Goal: Register for event/course

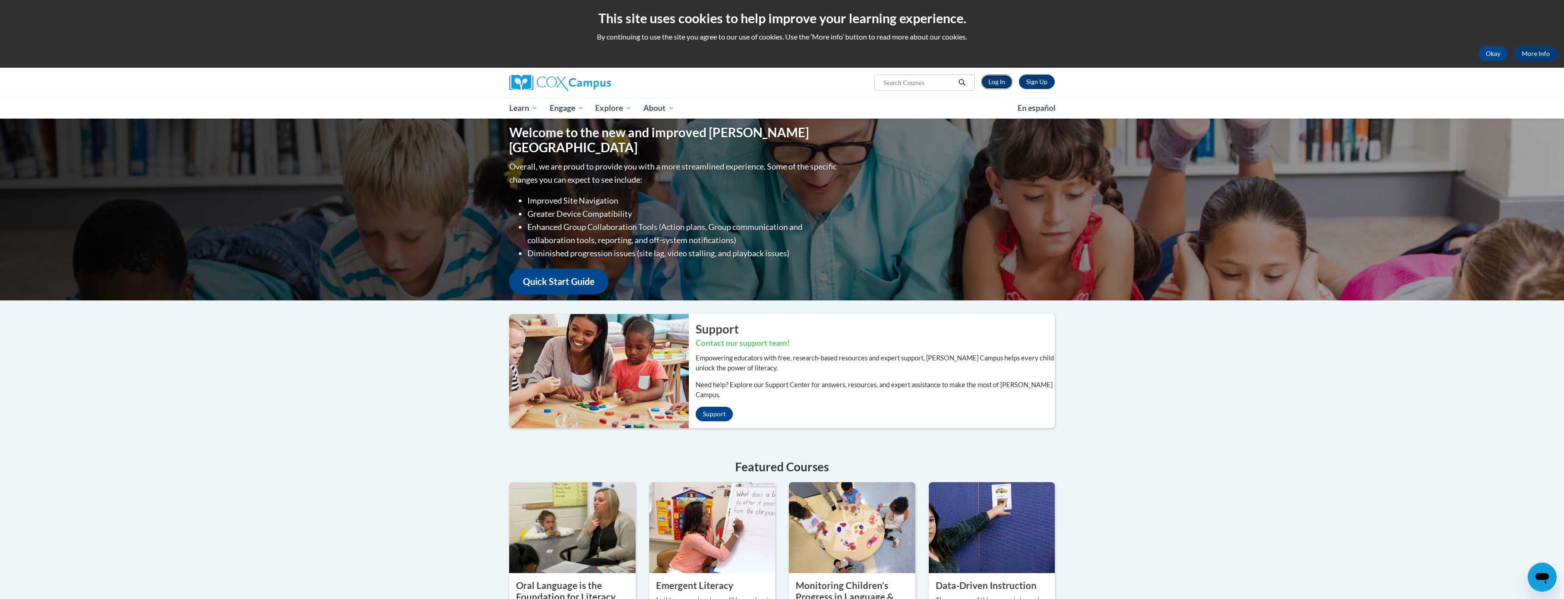
click at [1001, 85] on link "Log In" at bounding box center [996, 82] width 31 height 15
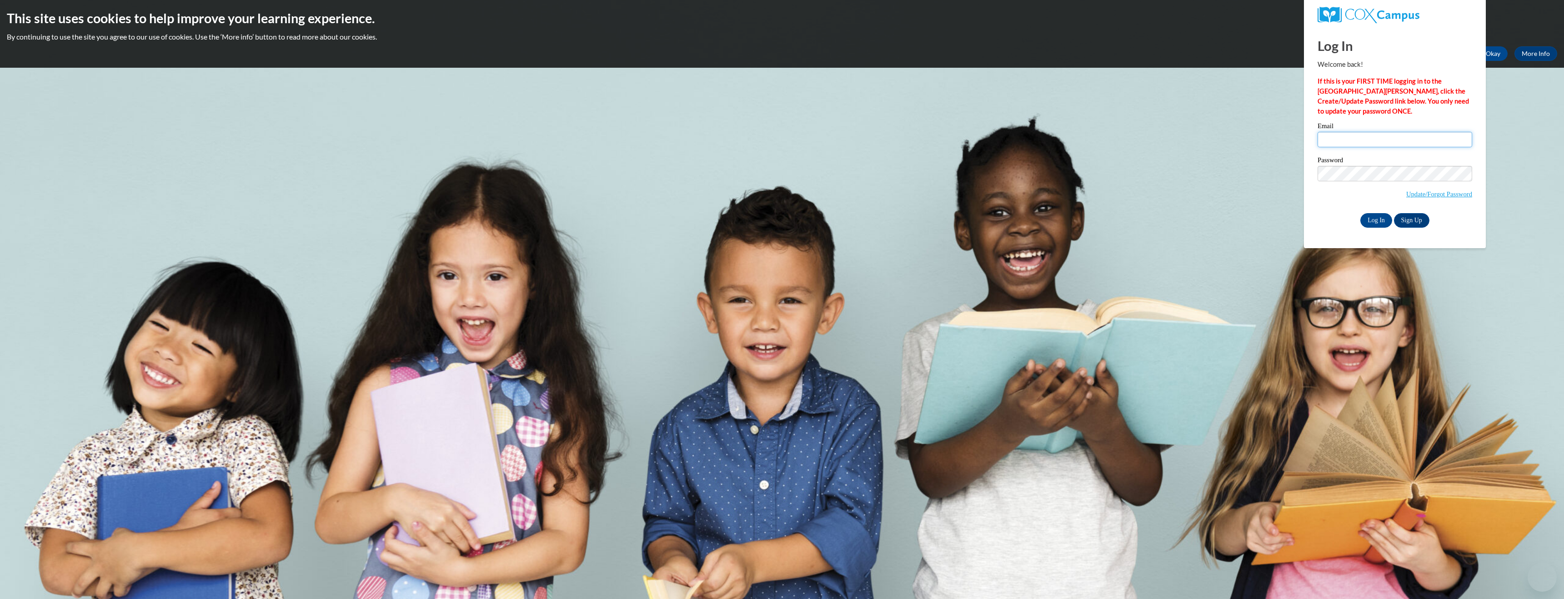
type input "nathan.atkins@k12.hi.us"
click at [1350, 139] on input "nathan.atkins@k12.hi.us" at bounding box center [1394, 139] width 155 height 15
click at [1377, 221] on input "Log In" at bounding box center [1376, 220] width 32 height 15
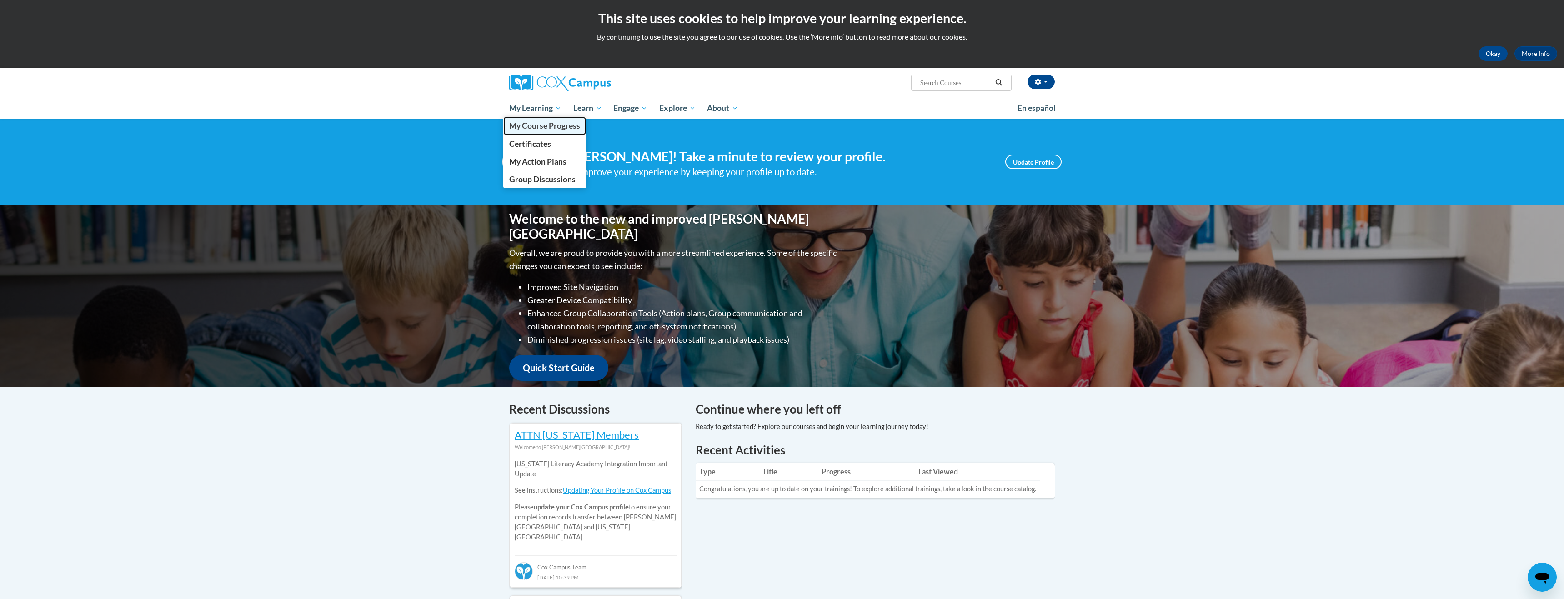
click at [541, 127] on span "My Course Progress" at bounding box center [544, 126] width 71 height 10
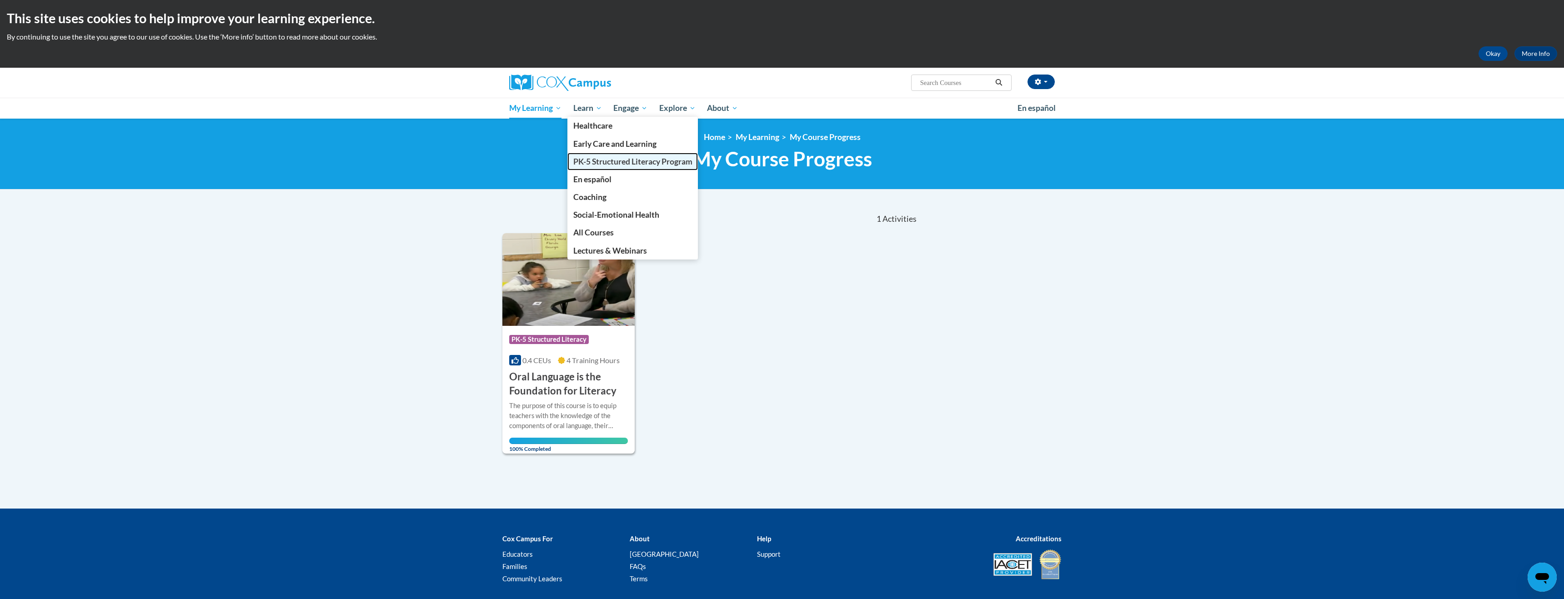
click at [593, 162] on span "PK-5 Structured Literacy Program" at bounding box center [632, 162] width 119 height 10
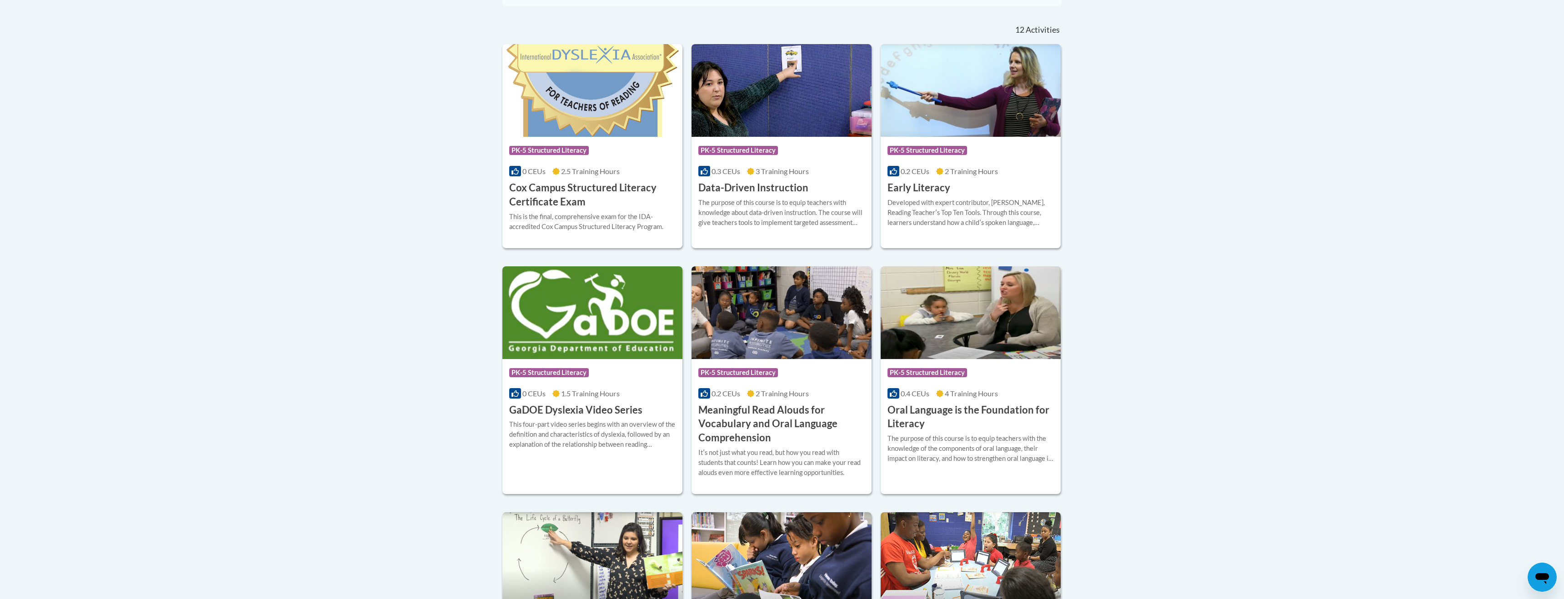
scroll to position [302, 0]
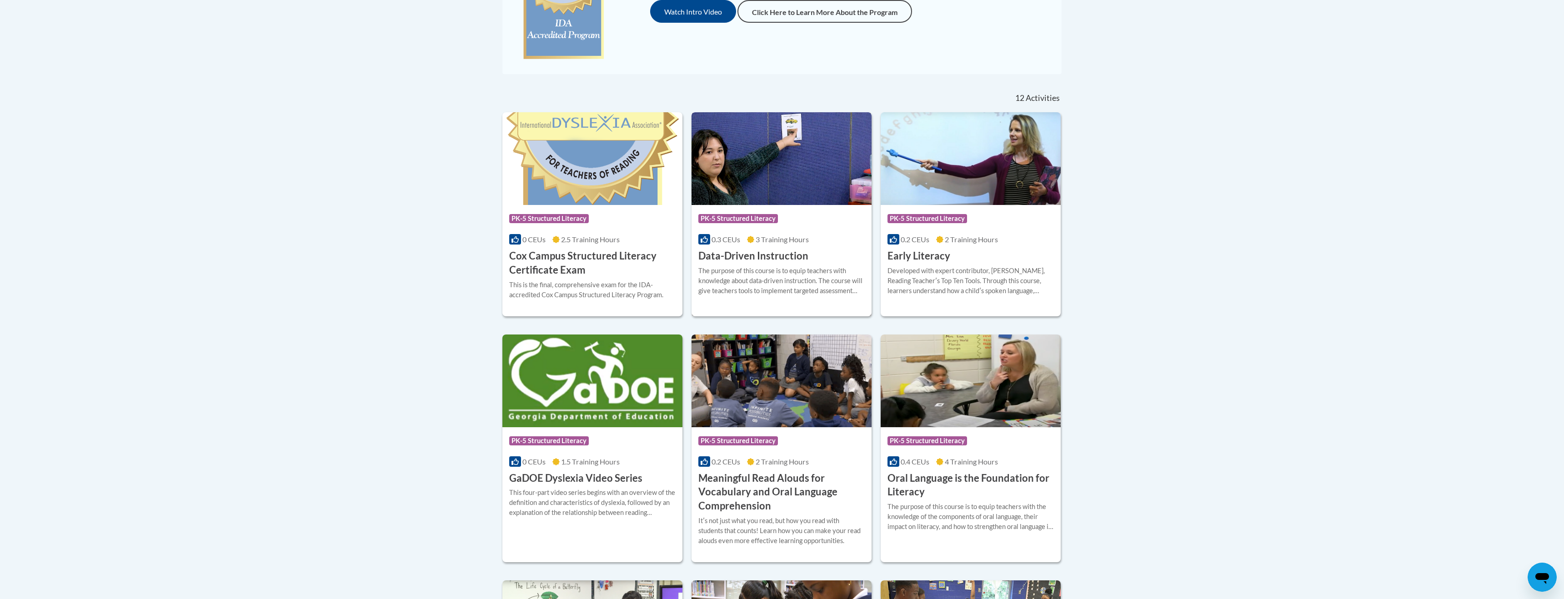
click at [751, 219] on span "PK-5 Structured Literacy" at bounding box center [738, 218] width 80 height 9
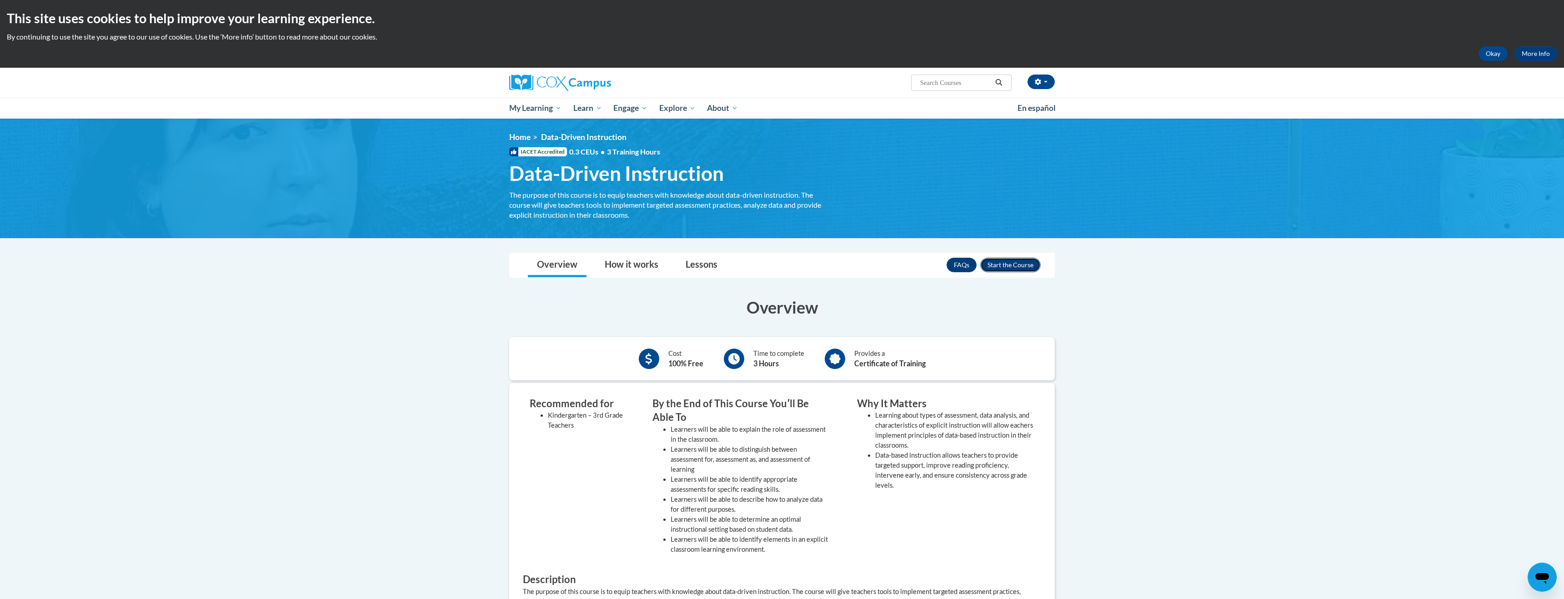
click at [1012, 265] on button "Enroll" at bounding box center [1010, 265] width 60 height 15
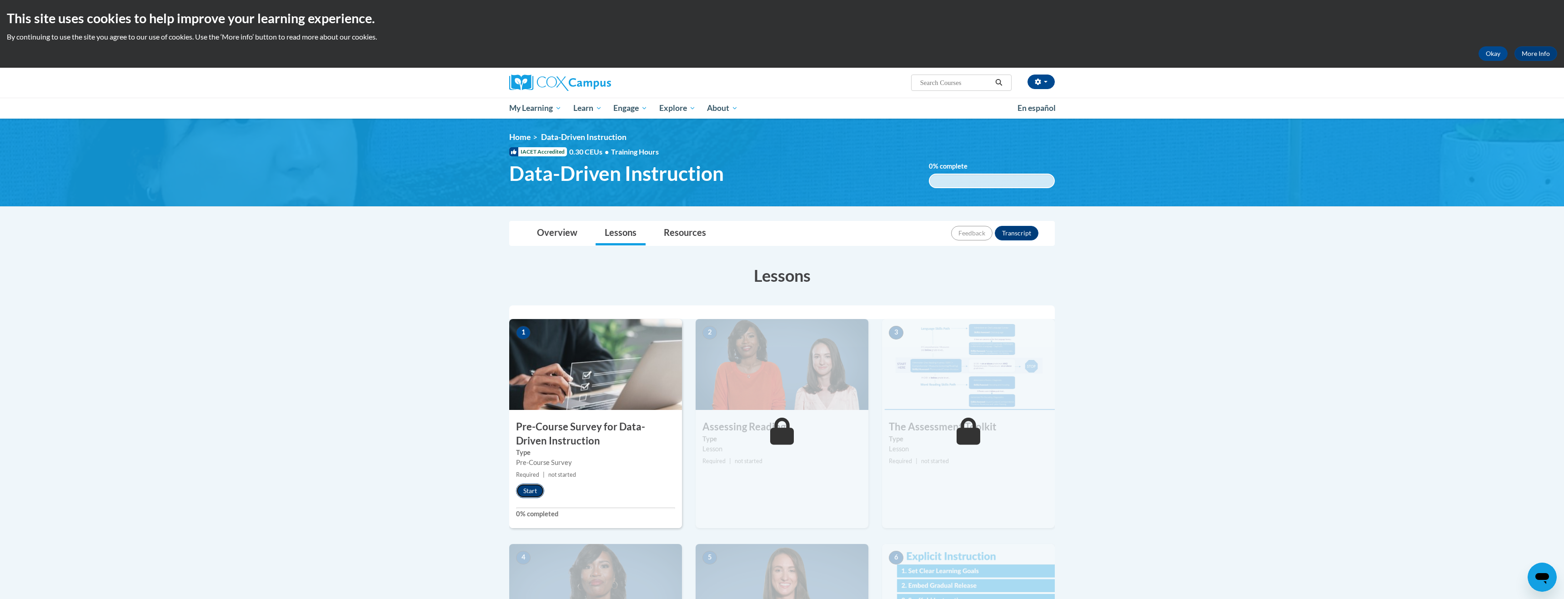
click at [536, 492] on button "Start" at bounding box center [530, 491] width 28 height 15
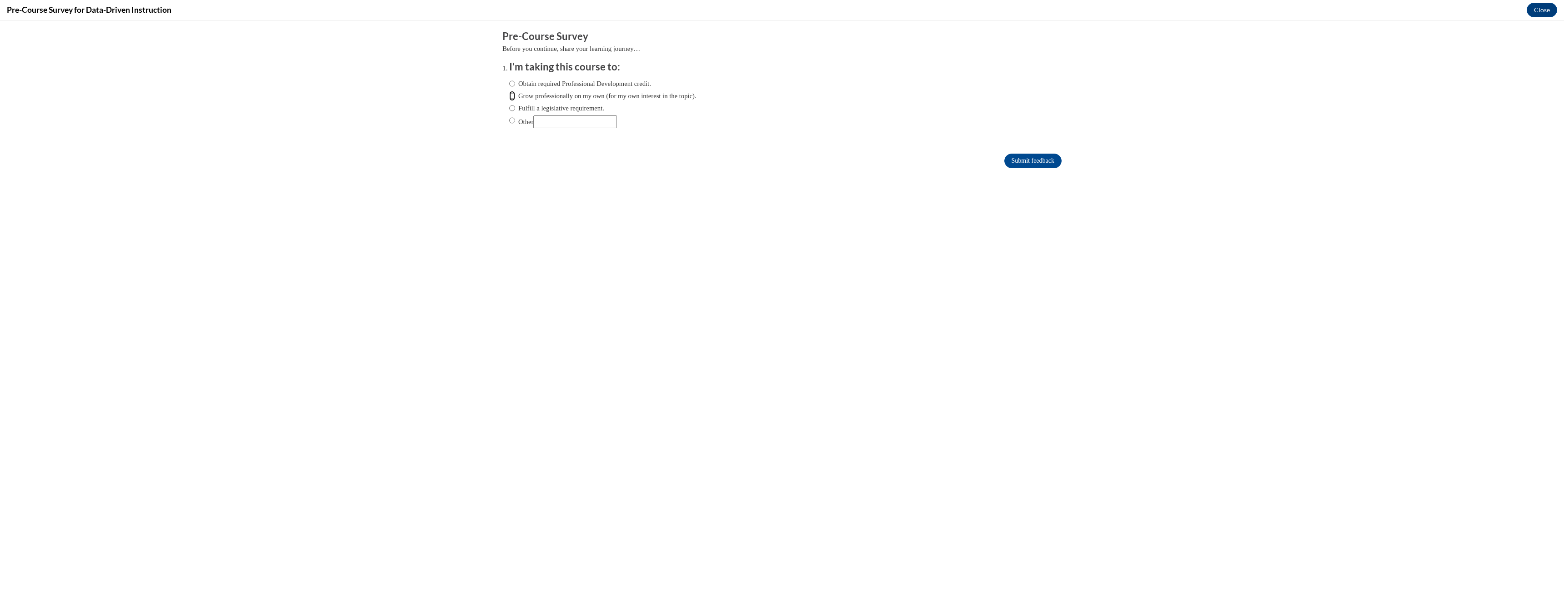
click at [511, 96] on input "Grow professionally on my own (for my own interest in the topic)." at bounding box center [512, 96] width 6 height 10
radio input "true"
click at [1017, 155] on input "Submit feedback" at bounding box center [1032, 161] width 57 height 15
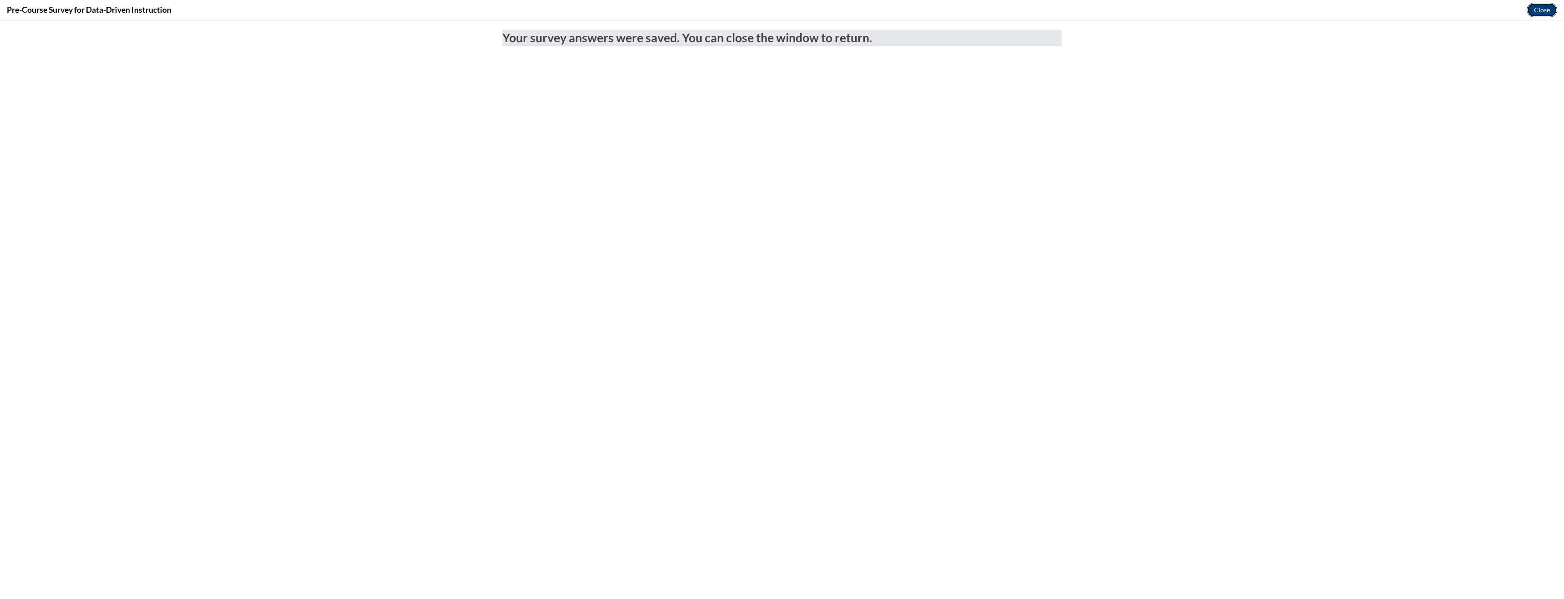
click at [1542, 10] on button "Close" at bounding box center [1542, 10] width 30 height 15
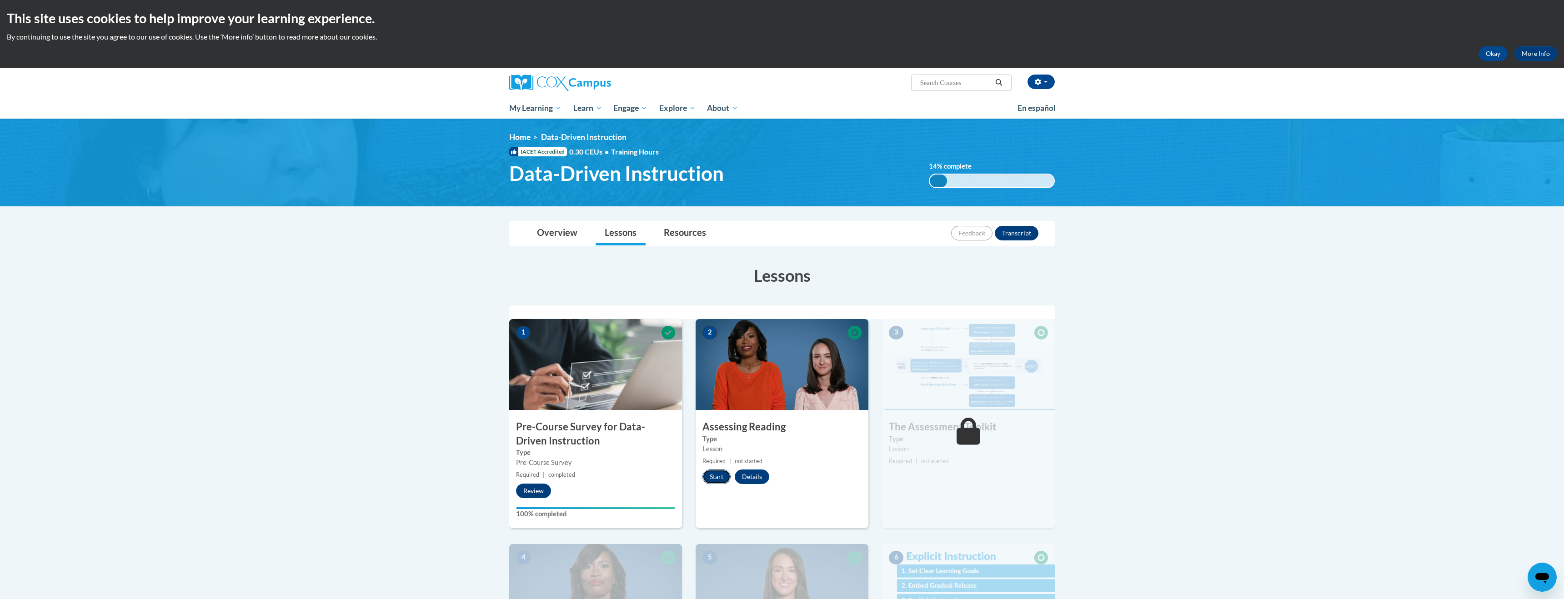
click at [722, 477] on button "Start" at bounding box center [716, 477] width 28 height 15
